Goal: Navigation & Orientation: Find specific page/section

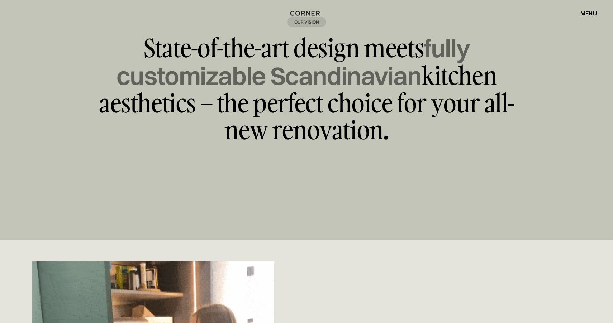
scroll to position [5278, 0]
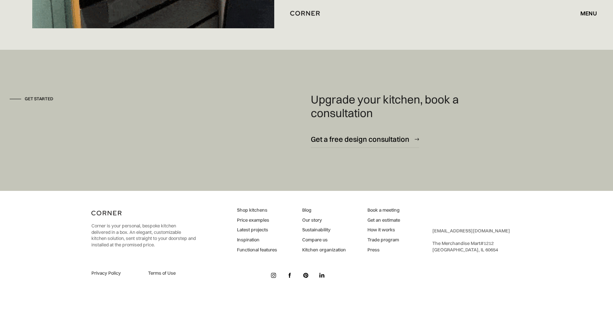
click at [252, 228] on link "Latest projects" at bounding box center [257, 230] width 40 height 6
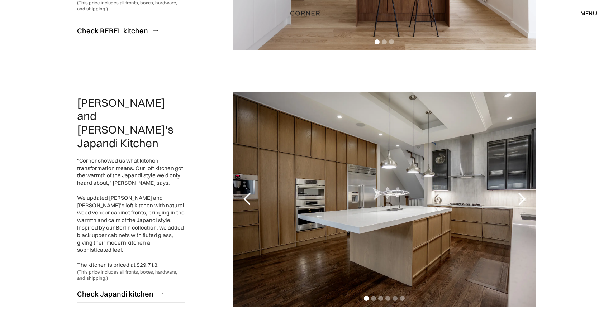
scroll to position [271, 0]
click at [156, 285] on link "Check Japandi kitchen" at bounding box center [131, 294] width 108 height 18
